Goal: Navigation & Orientation: Go to known website

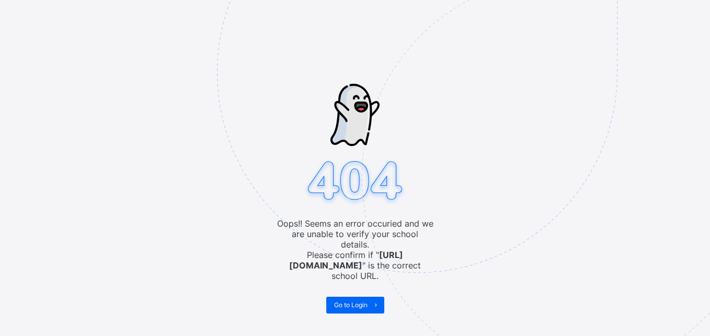
drag, startPoint x: 0, startPoint y: 0, endPoint x: 261, endPoint y: 144, distance: 297.8
